Goal: Task Accomplishment & Management: Complete application form

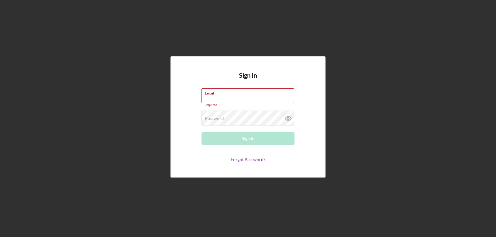
type input "[EMAIL_ADDRESS][DOMAIN_NAME]"
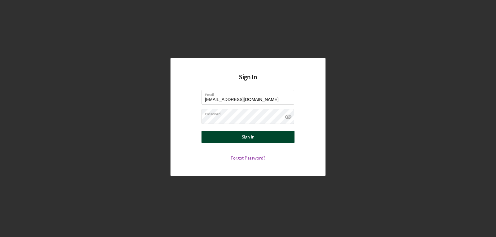
click at [246, 139] on div "Sign In" at bounding box center [248, 137] width 13 height 12
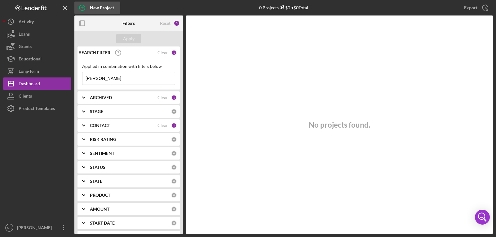
click at [82, 11] on icon "button" at bounding box center [82, 8] width 16 height 16
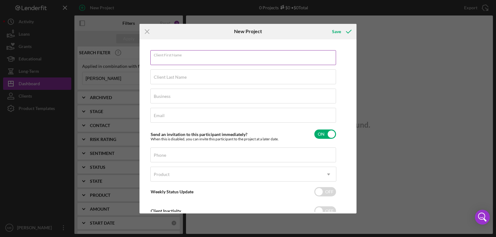
click at [183, 63] on input "Client First Name" at bounding box center [243, 57] width 186 height 15
type input "[PERSON_NAME]"
click at [184, 73] on div "Client Last Name Required" at bounding box center [243, 77] width 186 height 16
type input "Green"
click at [184, 94] on div "Business Required" at bounding box center [243, 97] width 186 height 16
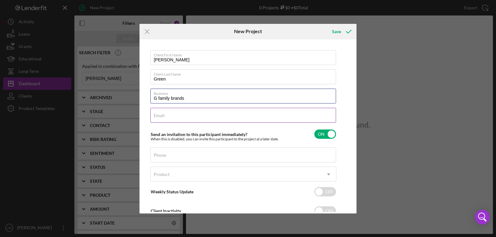
type input "G family brands"
click at [185, 111] on div "Email Required" at bounding box center [243, 116] width 186 height 16
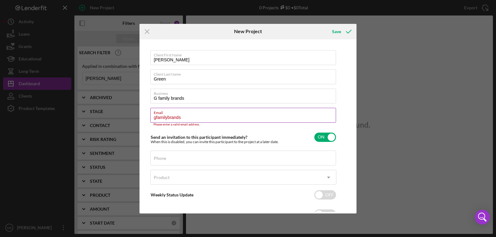
click at [185, 111] on label "Email" at bounding box center [245, 111] width 182 height 7
click at [185, 111] on input "gfamilybrands" at bounding box center [243, 115] width 186 height 15
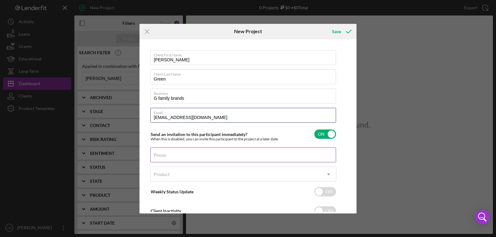
type input "[EMAIL_ADDRESS][DOMAIN_NAME]"
click at [187, 151] on div "Phone" at bounding box center [243, 156] width 186 height 16
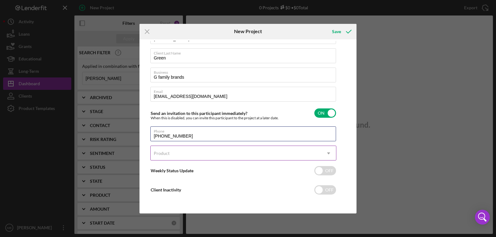
type input "[PHONE_NUMBER]"
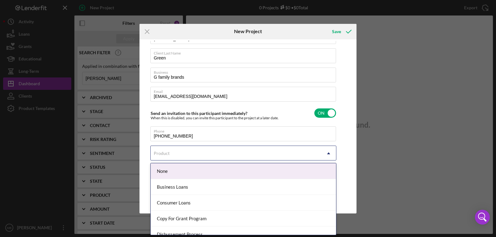
click at [176, 152] on div "Product" at bounding box center [236, 153] width 171 height 14
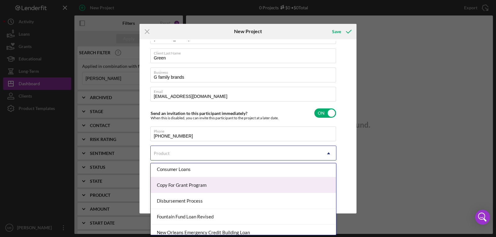
scroll to position [55, 0]
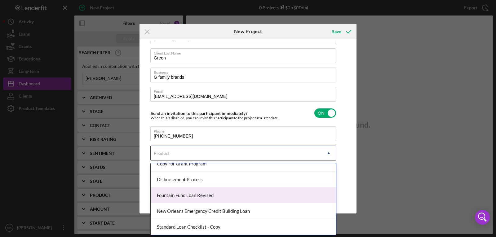
click at [198, 195] on div "Fountain Fund Loan Revised" at bounding box center [243, 196] width 185 height 16
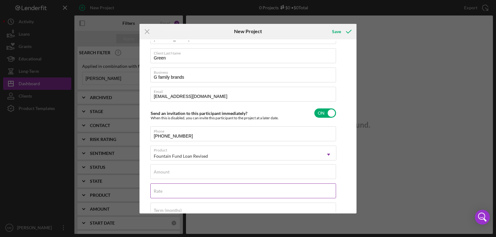
click at [201, 193] on input "Rate" at bounding box center [243, 191] width 186 height 15
type input "3.000%"
click at [197, 173] on input "Amount" at bounding box center [243, 171] width 186 height 15
type input "$15,000"
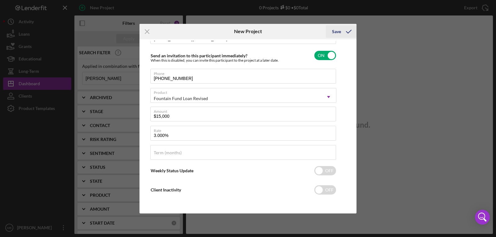
click at [353, 34] on icon "submit" at bounding box center [349, 32] width 16 height 16
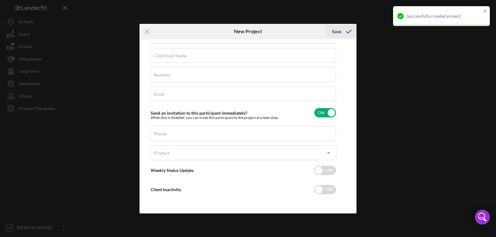
scroll to position [21, 0]
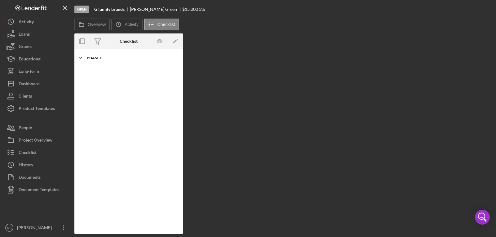
click at [82, 58] on polyline at bounding box center [81, 57] width 2 height 1
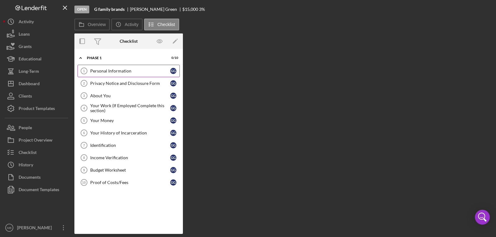
click at [111, 77] on link "Personal Information 1 Personal Information G G" at bounding box center [129, 71] width 102 height 12
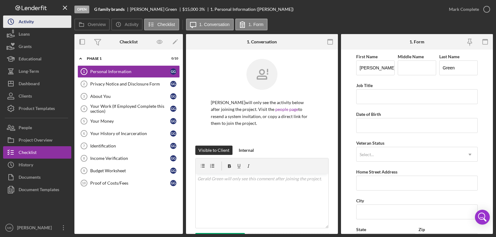
click at [45, 22] on button "Icon/History Activity" at bounding box center [37, 22] width 68 height 12
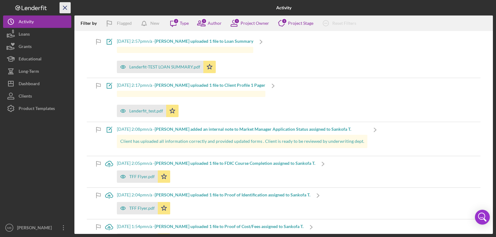
click at [64, 8] on line "button" at bounding box center [64, 7] width 3 height 3
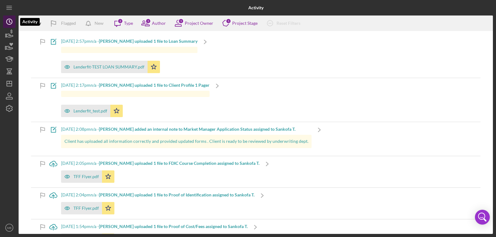
click at [6, 20] on icon "Icon/History" at bounding box center [10, 22] width 16 height 16
click at [77, 5] on div at bounding box center [98, 8] width 158 height 16
